Goal: Information Seeking & Learning: Find specific fact

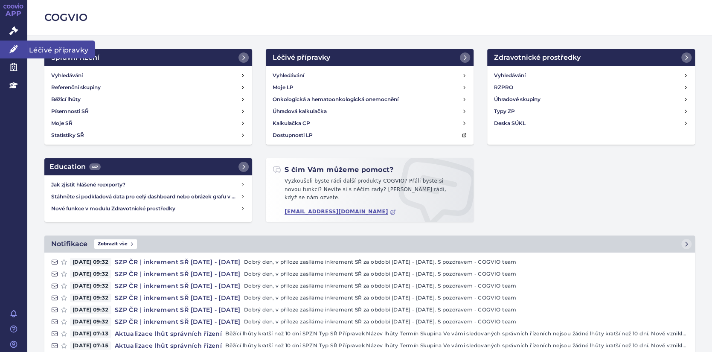
click at [13, 48] on icon at bounding box center [13, 49] width 9 height 9
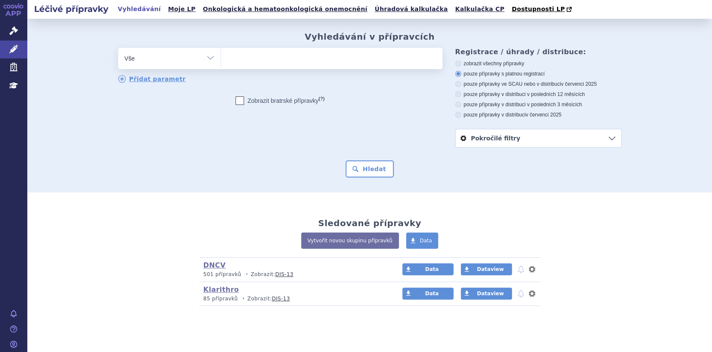
click at [228, 59] on input "search" at bounding box center [229, 57] width 5 height 11
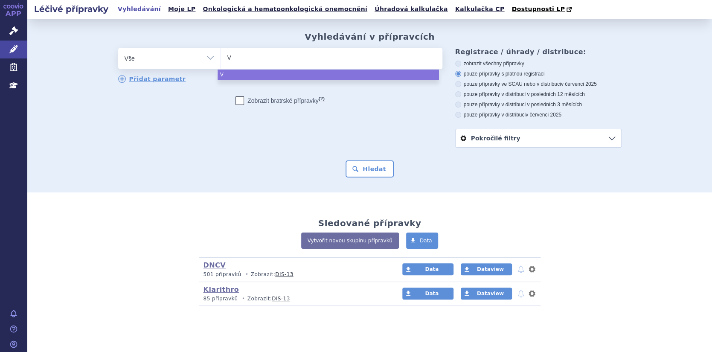
type input "VC"
type input "V"
type input "VA"
type input "VAC"
type input "VACT"
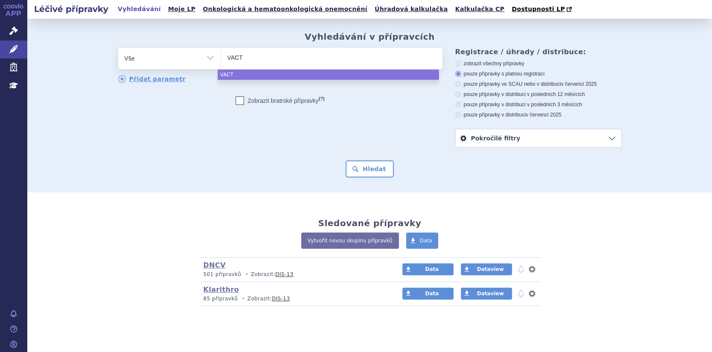
type input "VACTE"
type input "VACTET"
type input "VACTETA"
select select "VACTETA"
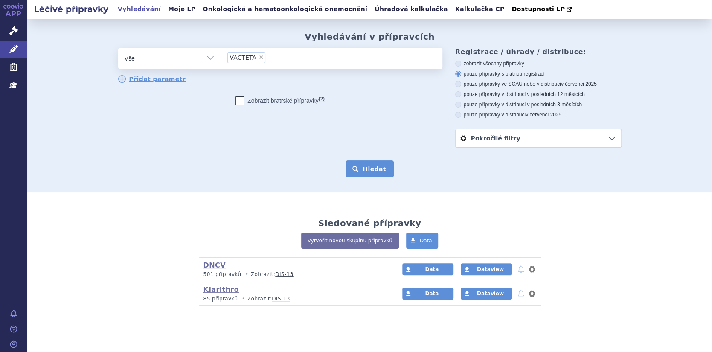
click at [373, 168] on button "Hledat" at bounding box center [369, 168] width 48 height 17
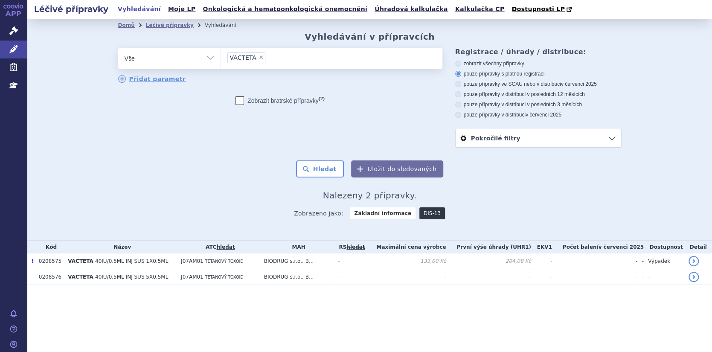
click at [424, 214] on link "DIS-13" at bounding box center [432, 213] width 26 height 12
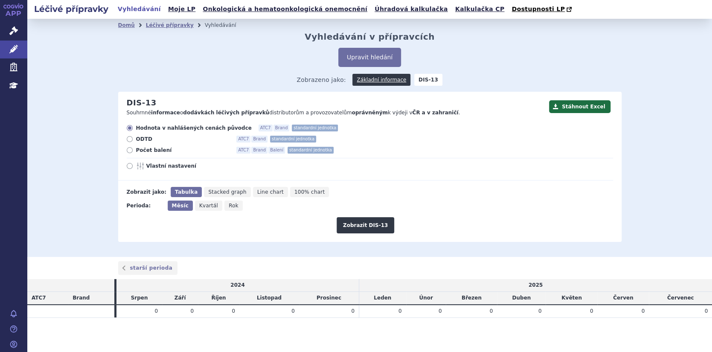
click at [127, 148] on label "Počet balení ATC7 Brand Balení standardní jednotka" at bounding box center [370, 150] width 486 height 7
click at [127, 151] on icon at bounding box center [130, 150] width 6 height 6
click at [128, 151] on input "Počet balení ATC7 Brand Balení standardní jednotka" at bounding box center [131, 151] width 6 height 6
radio input "true"
click at [352, 225] on button "Zobrazit DIS-13" at bounding box center [365, 225] width 58 height 16
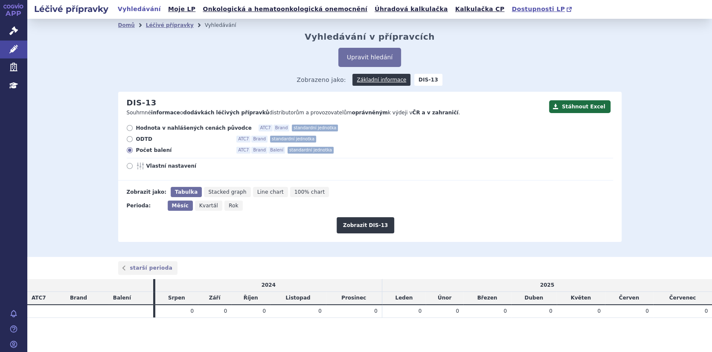
click at [511, 10] on span "Dostupnosti LP" at bounding box center [537, 9] width 53 height 7
click at [366, 60] on button "Upravit hledání" at bounding box center [369, 57] width 63 height 19
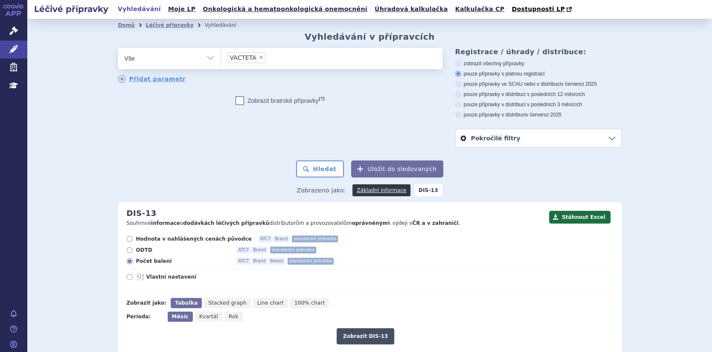
click at [368, 341] on button "Zobrazit DIS-13" at bounding box center [365, 336] width 58 height 16
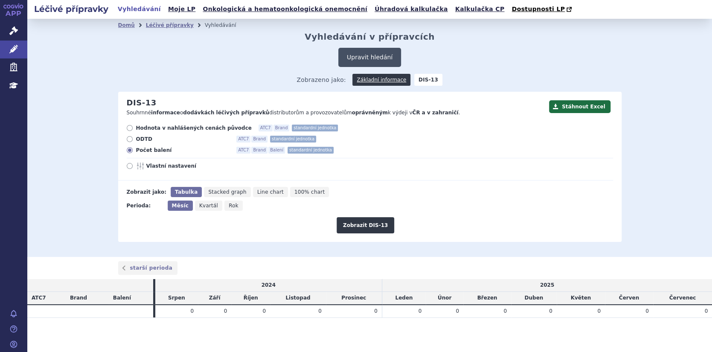
click at [372, 61] on button "Upravit hledání" at bounding box center [369, 57] width 63 height 19
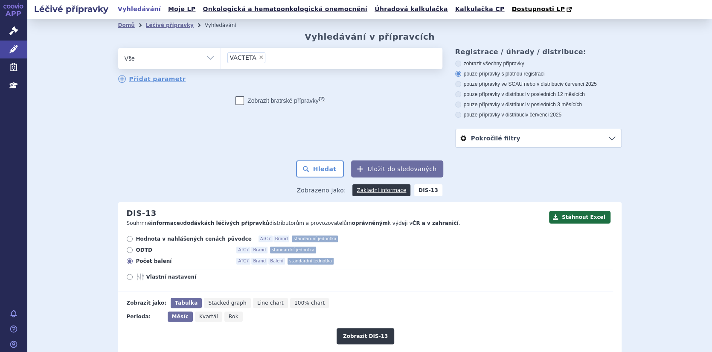
click at [455, 65] on icon at bounding box center [458, 64] width 6 height 6
click at [456, 65] on input "zobrazit všechny přípravky" at bounding box center [459, 65] width 6 height 6
radio input "true"
click at [425, 189] on strong "DIS-13" at bounding box center [428, 190] width 28 height 12
click at [323, 167] on button "Hledat" at bounding box center [320, 168] width 48 height 17
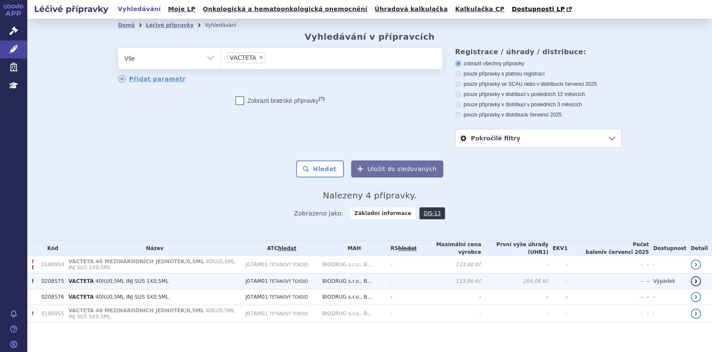
click at [700, 277] on link "detail" at bounding box center [695, 281] width 10 height 10
